Goal: Find specific page/section: Find specific page/section

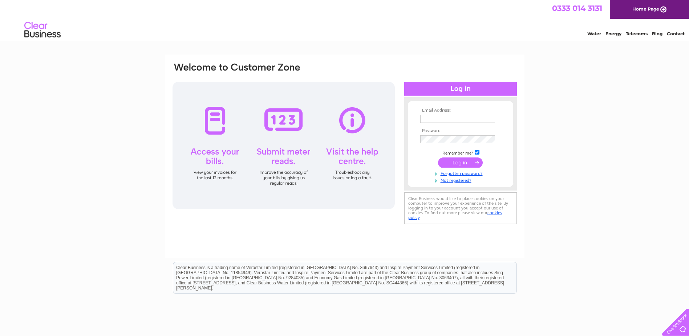
type input "info@proweldfabrication.co.uk"
click at [471, 163] on input "submit" at bounding box center [460, 162] width 45 height 10
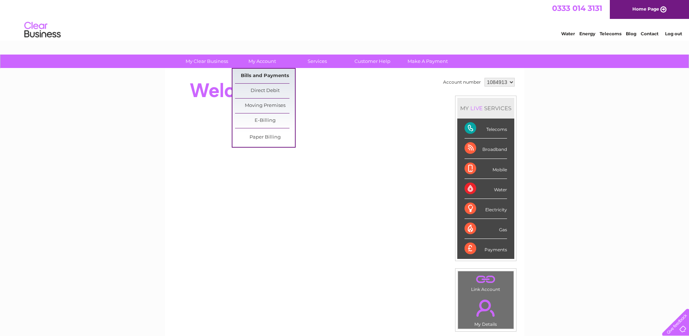
click at [276, 76] on link "Bills and Payments" at bounding box center [265, 76] width 60 height 15
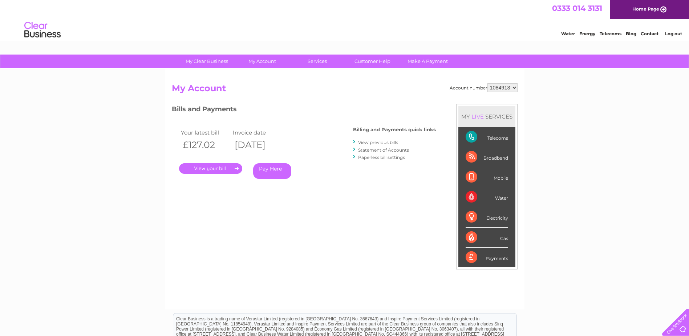
click at [393, 142] on link "View previous bills" at bounding box center [378, 141] width 40 height 5
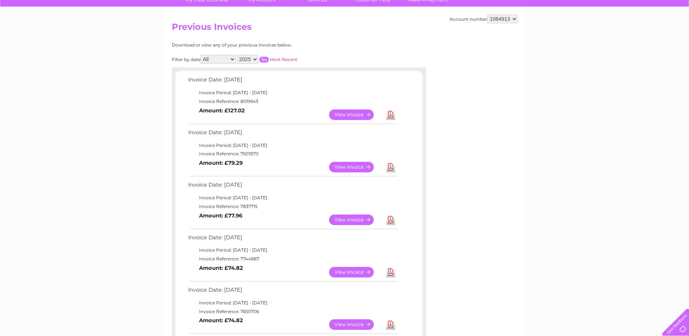
scroll to position [73, 0]
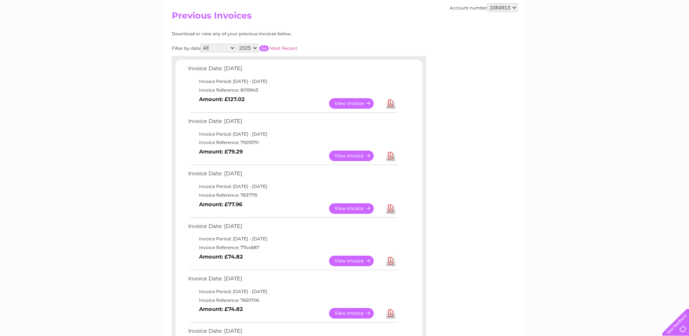
click at [361, 207] on link "View" at bounding box center [355, 208] width 53 height 11
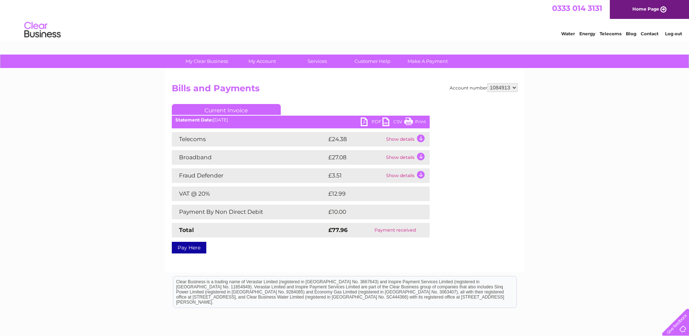
drag, startPoint x: 411, startPoint y: 121, endPoint x: 62, endPoint y: 21, distance: 362.6
click at [411, 121] on link "Print" at bounding box center [415, 122] width 22 height 11
